Goal: Task Accomplishment & Management: Use online tool/utility

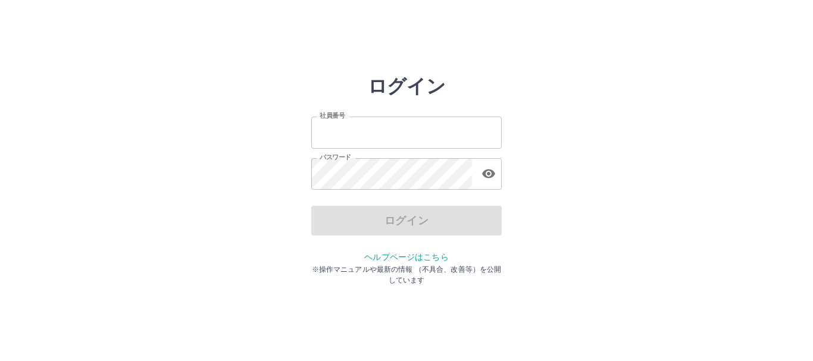
type input "*******"
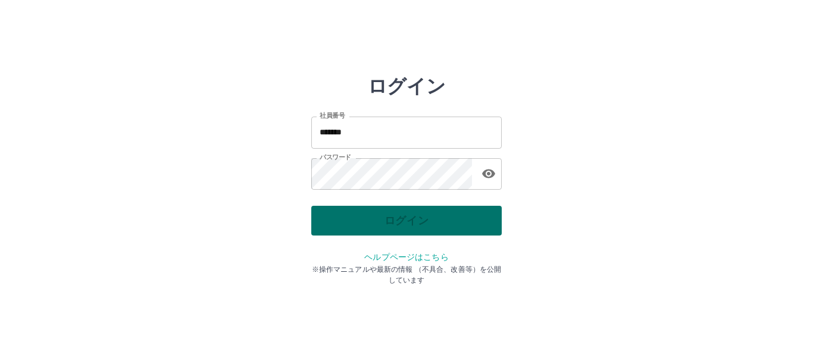
click at [413, 227] on div "ログイン" at bounding box center [406, 221] width 191 height 30
click at [413, 227] on button "ログイン" at bounding box center [406, 221] width 191 height 30
